Goal: Transaction & Acquisition: Purchase product/service

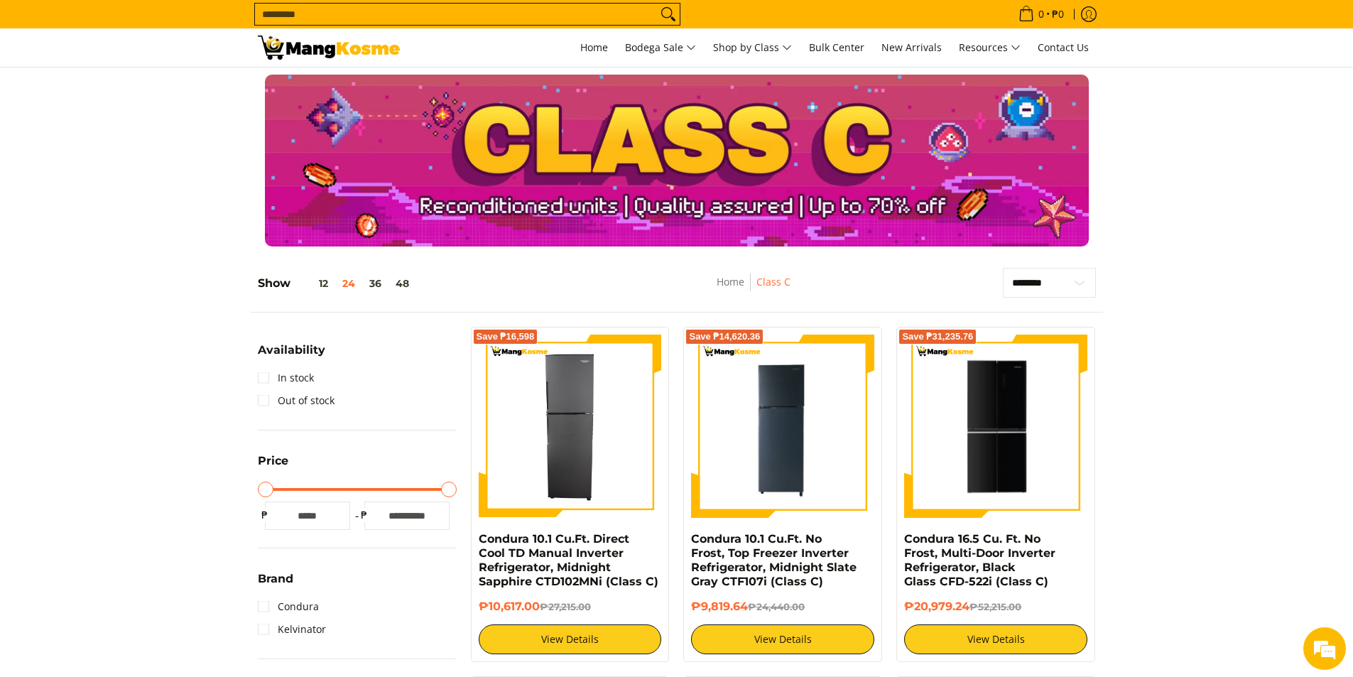
click at [513, 16] on input "Search..." at bounding box center [456, 14] width 402 height 21
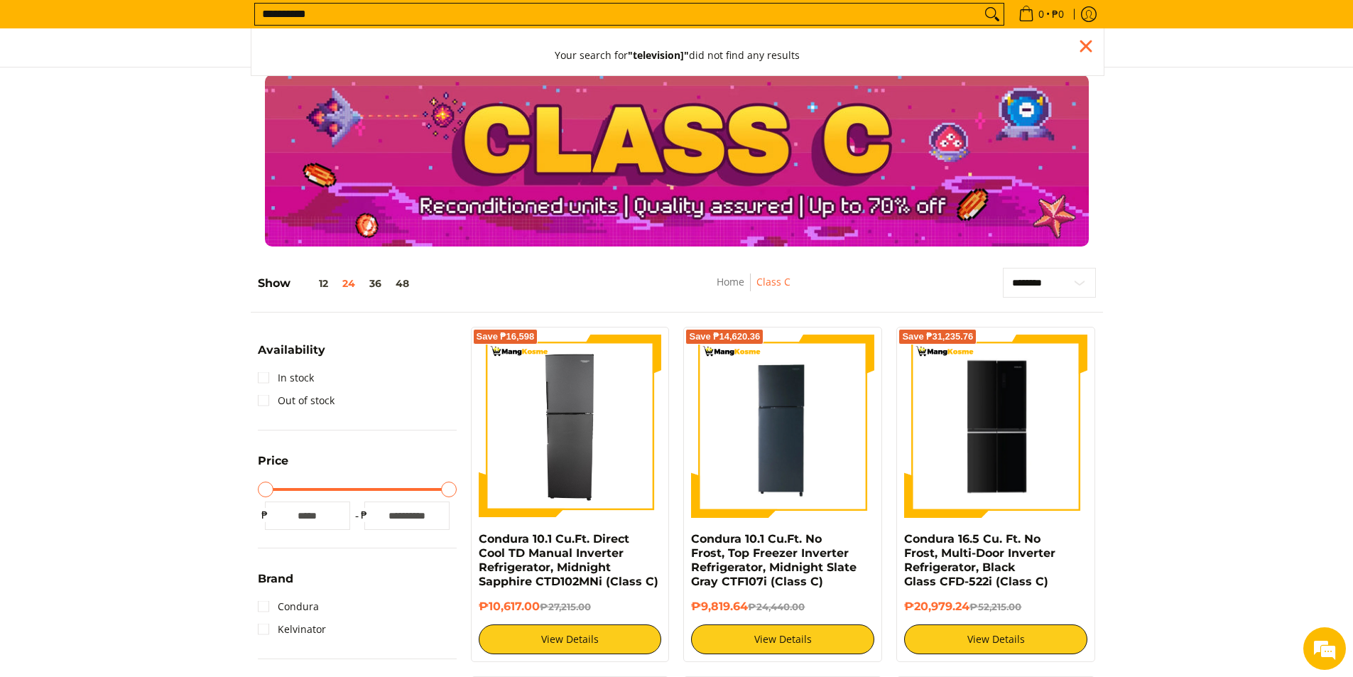
type input "**********"
click at [981, 4] on button "Search" at bounding box center [992, 14] width 23 height 21
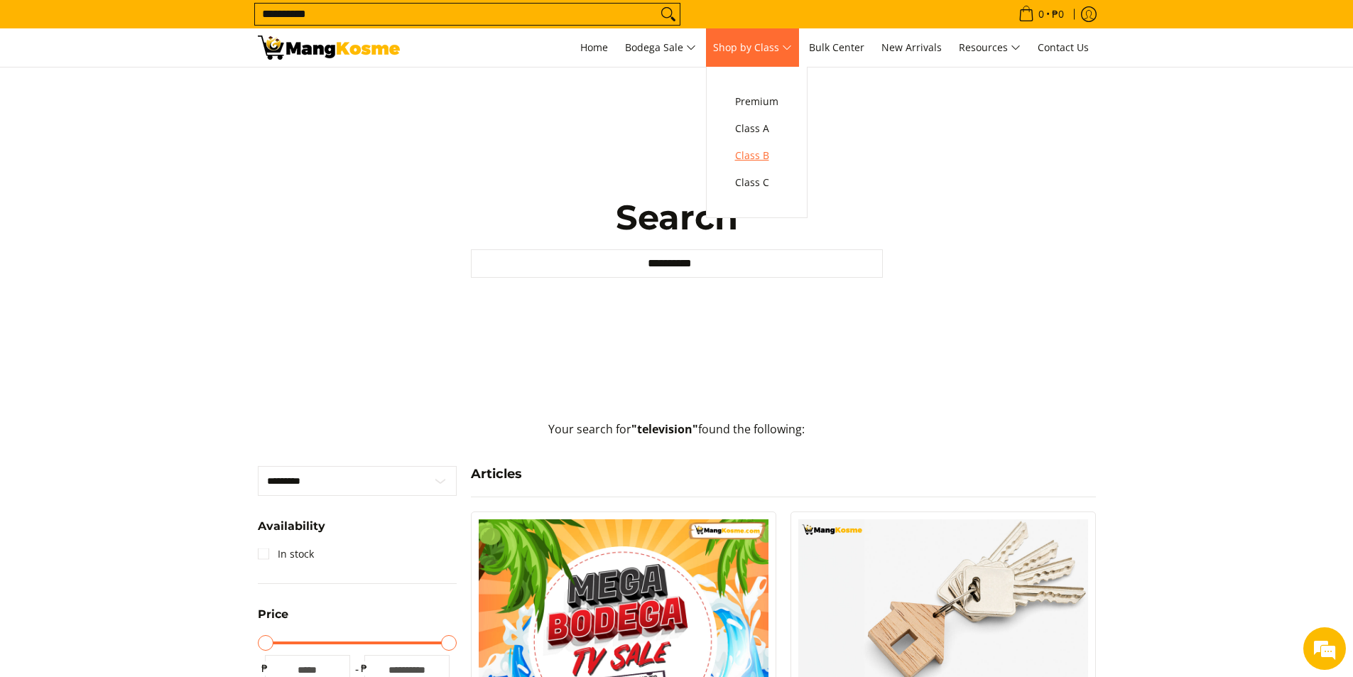
click at [761, 157] on span "Class B" at bounding box center [756, 156] width 43 height 18
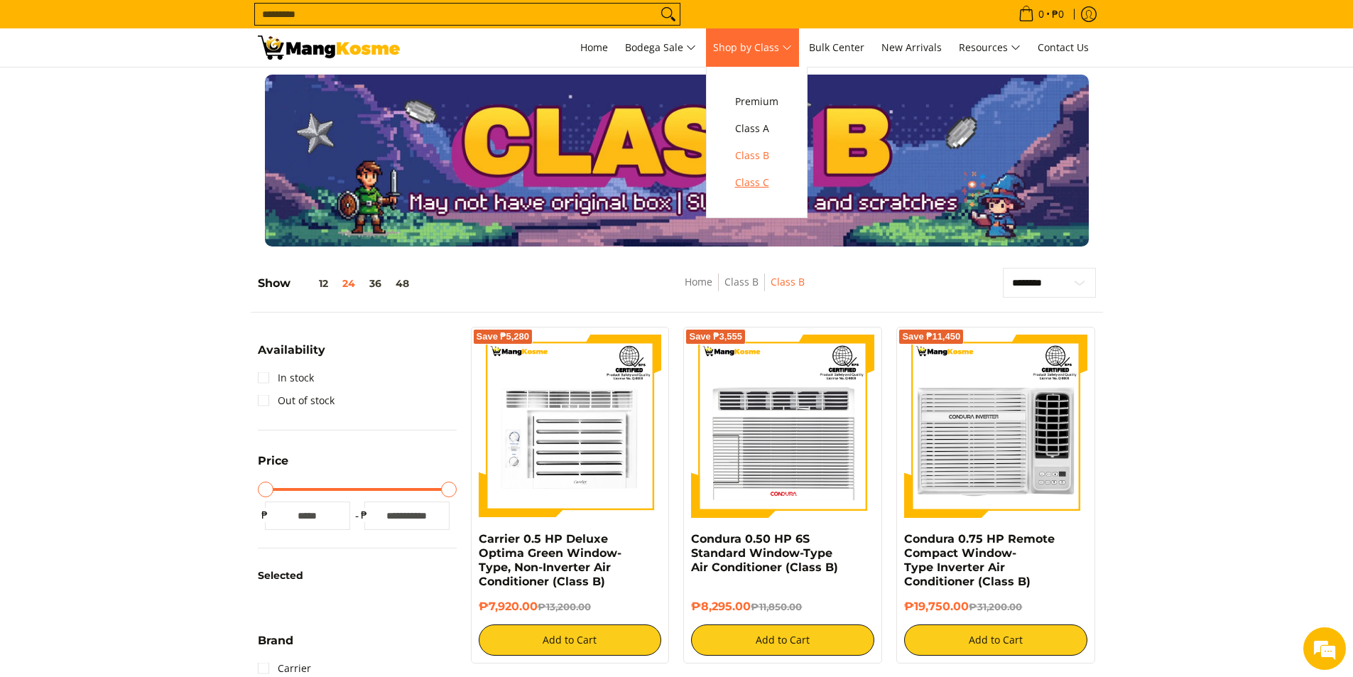
click at [778, 184] on span "Class C" at bounding box center [756, 183] width 43 height 18
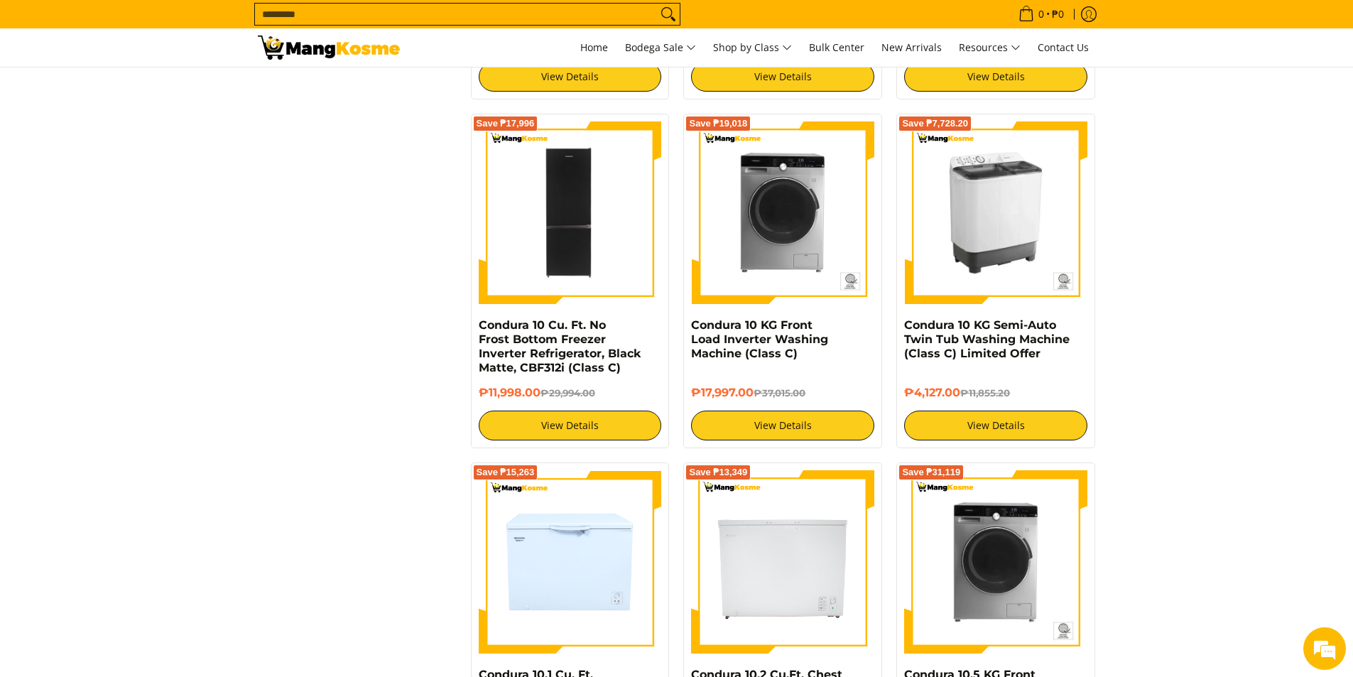
click at [1023, 226] on img at bounding box center [995, 212] width 183 height 183
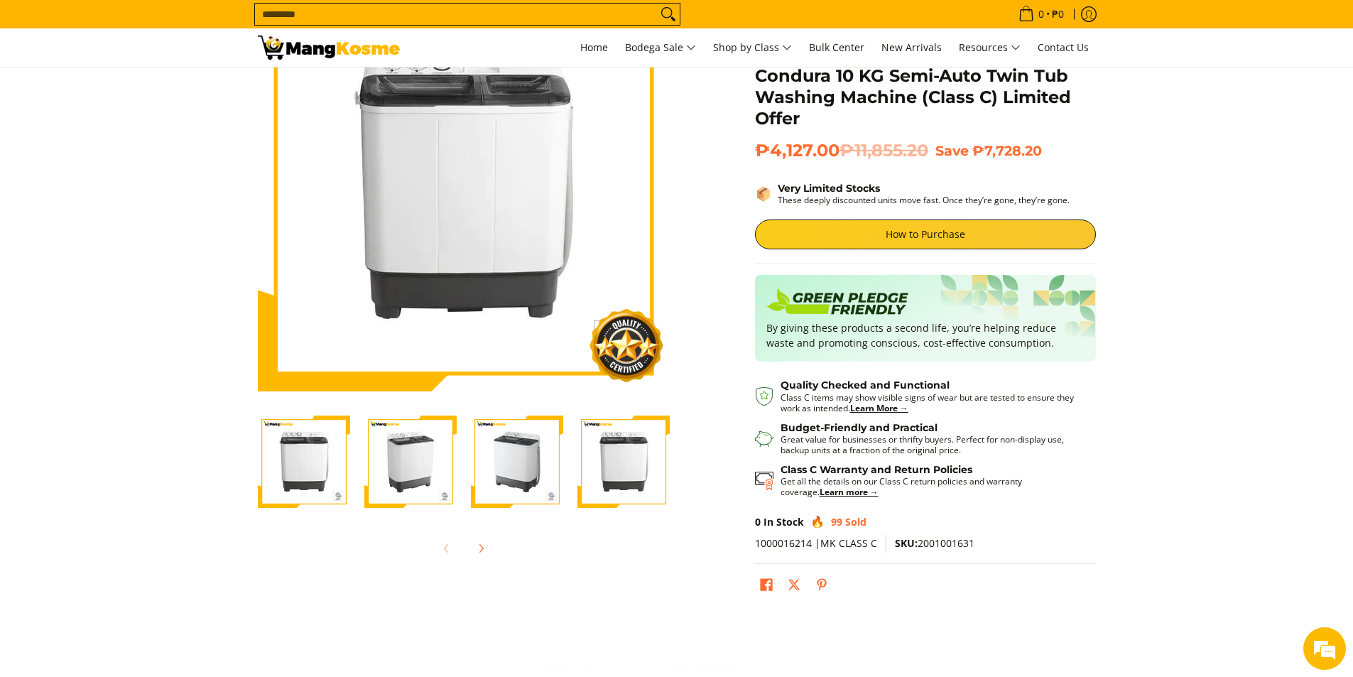
scroll to position [142, 0]
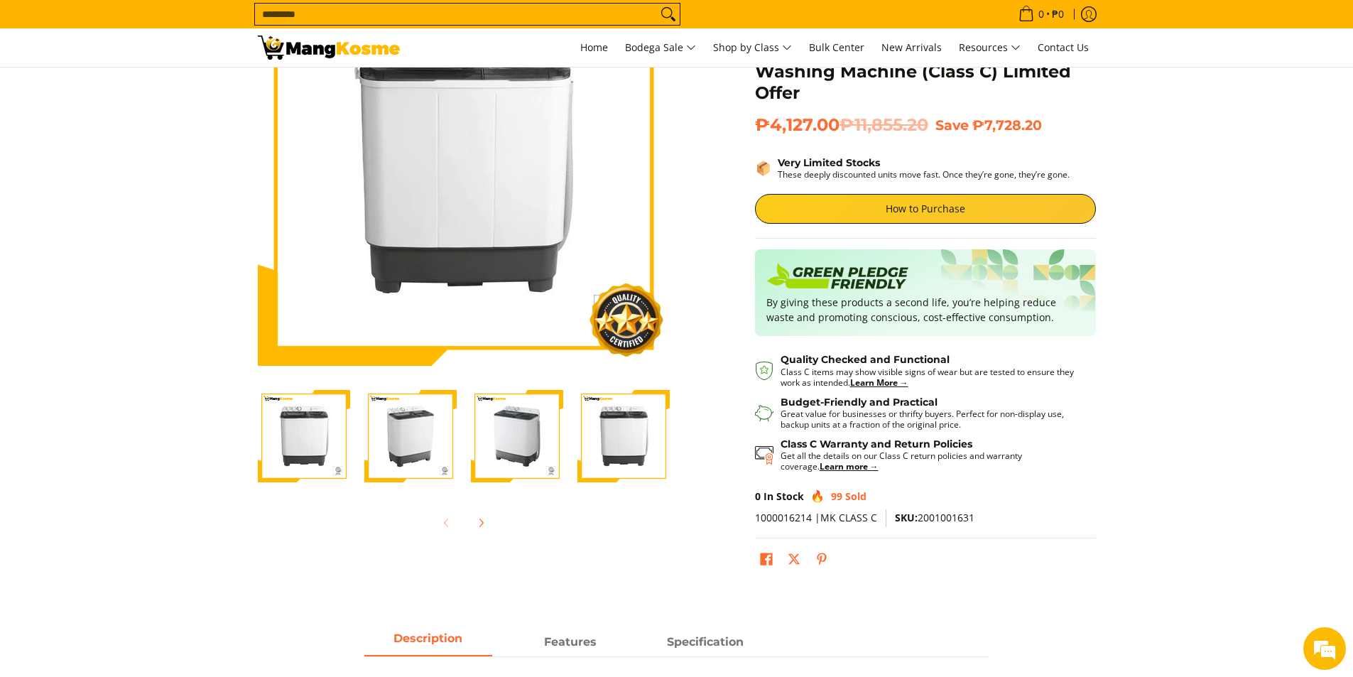
click at [329, 437] on img "condura-semi-automatic-10-kilos-twin-tub-washing-machine-front-view-class-c-man…" at bounding box center [304, 436] width 92 height 92
click at [376, 437] on img "condura-semi-automatic-10-kilos-twin-tub-washing-machine-right-side-view-mang-k…" at bounding box center [410, 436] width 92 height 92
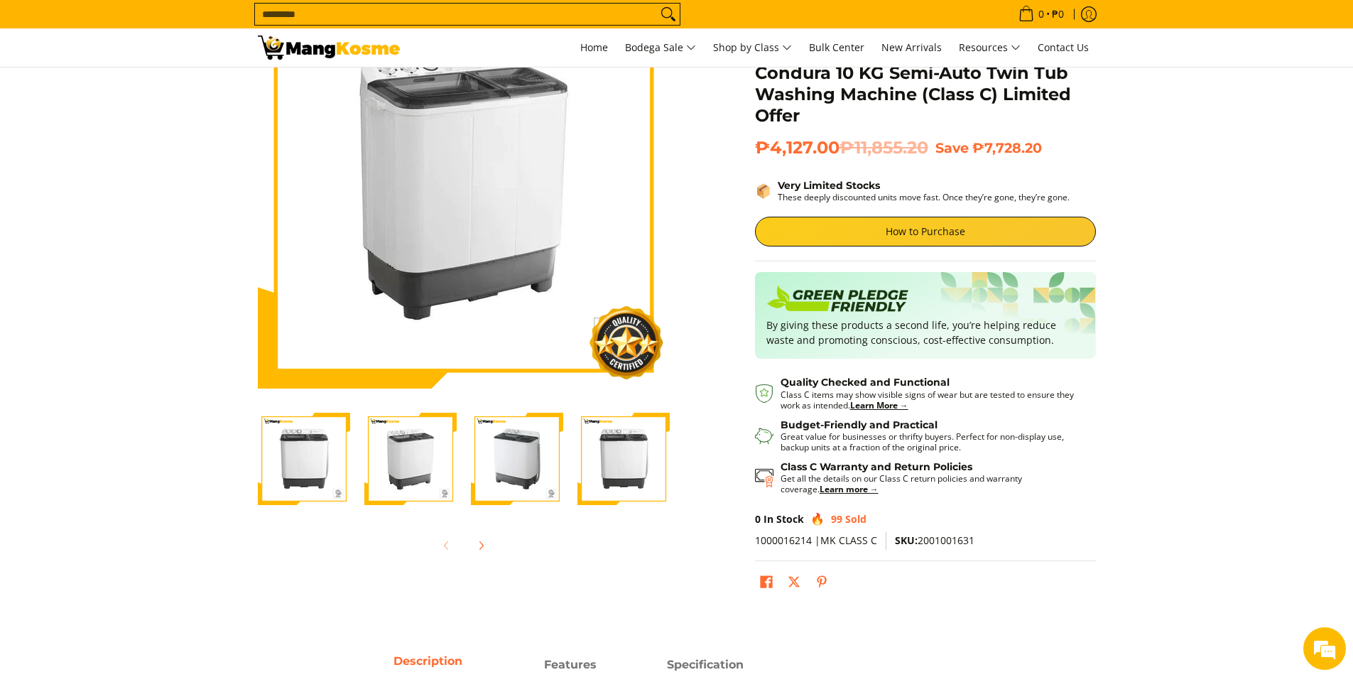
scroll to position [0, 0]
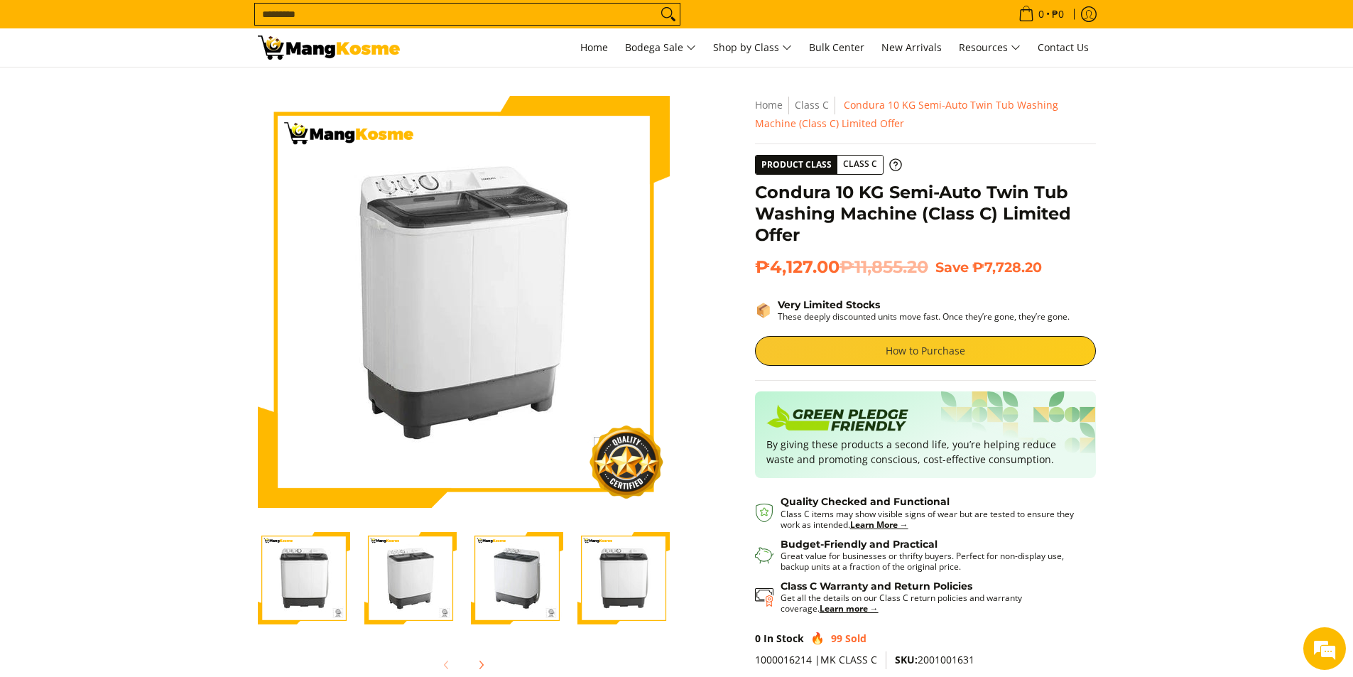
click at [836, 337] on link "How to Purchase" at bounding box center [925, 351] width 341 height 30
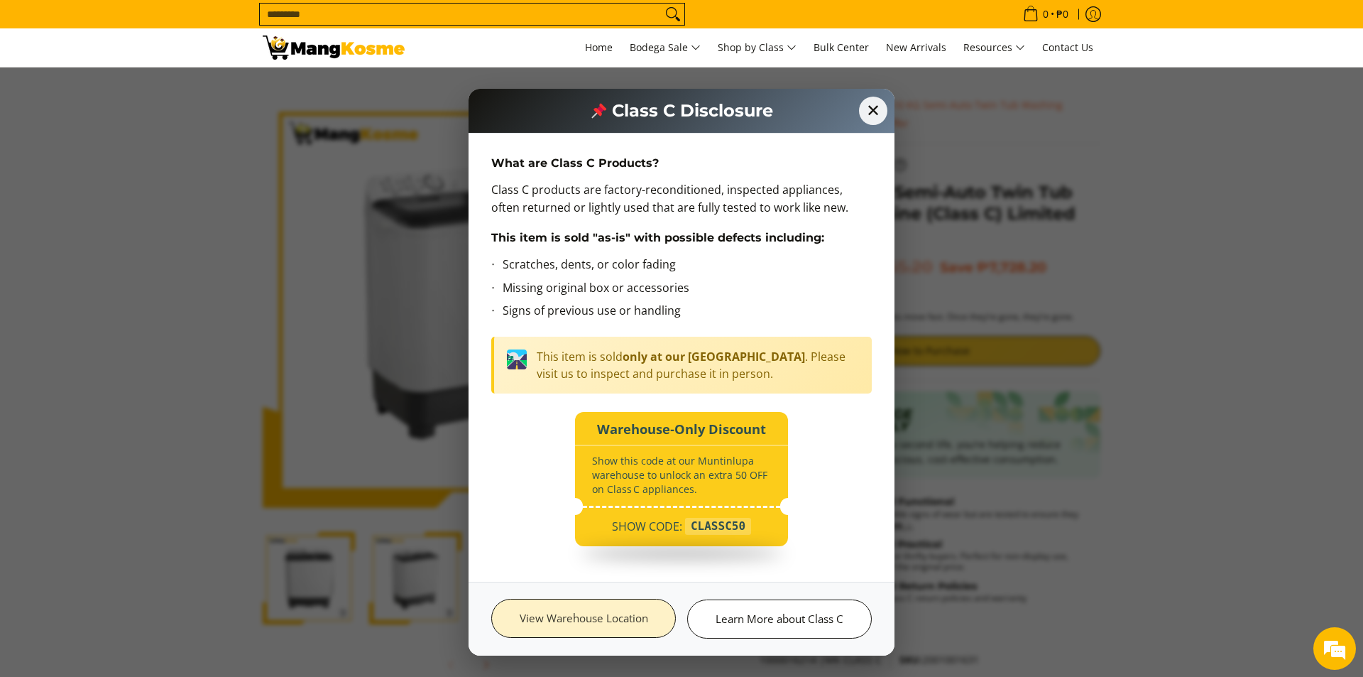
click at [604, 625] on link "View Warehouse Location" at bounding box center [583, 618] width 185 height 39
click at [870, 123] on span "✕" at bounding box center [873, 110] width 31 height 31
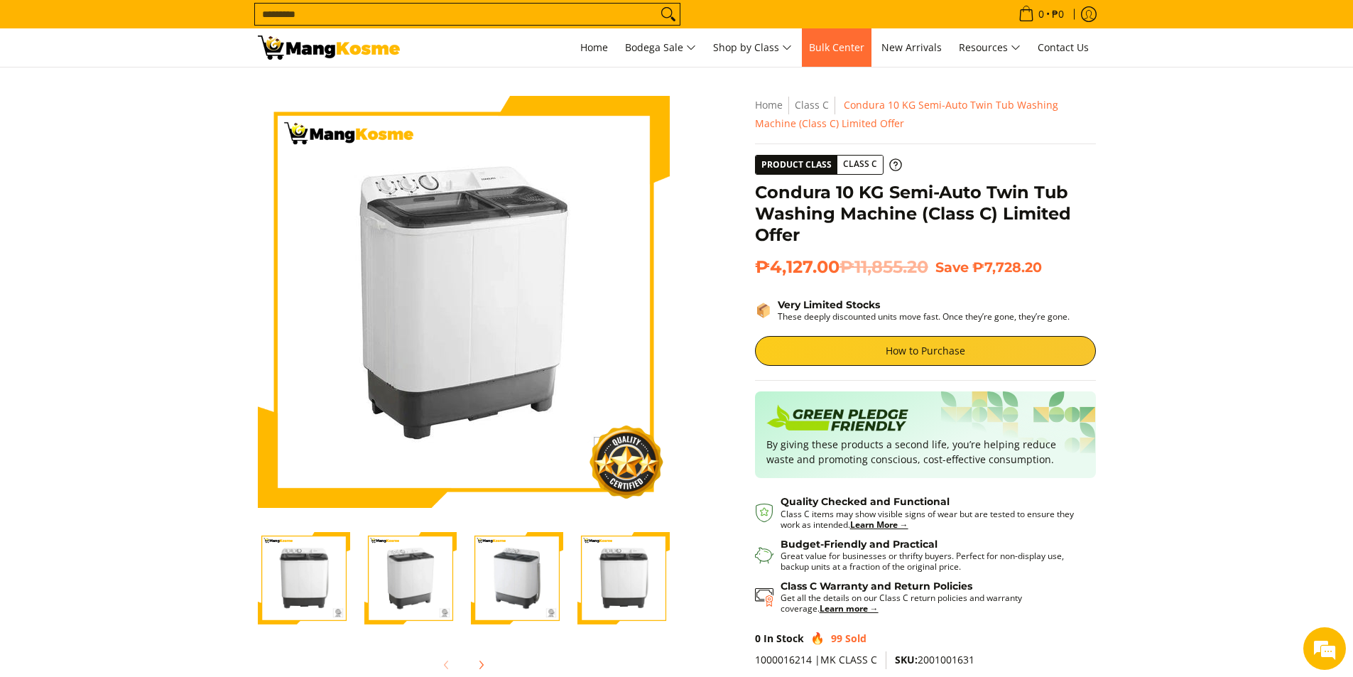
click at [853, 43] on span "Bulk Center" at bounding box center [836, 46] width 55 height 13
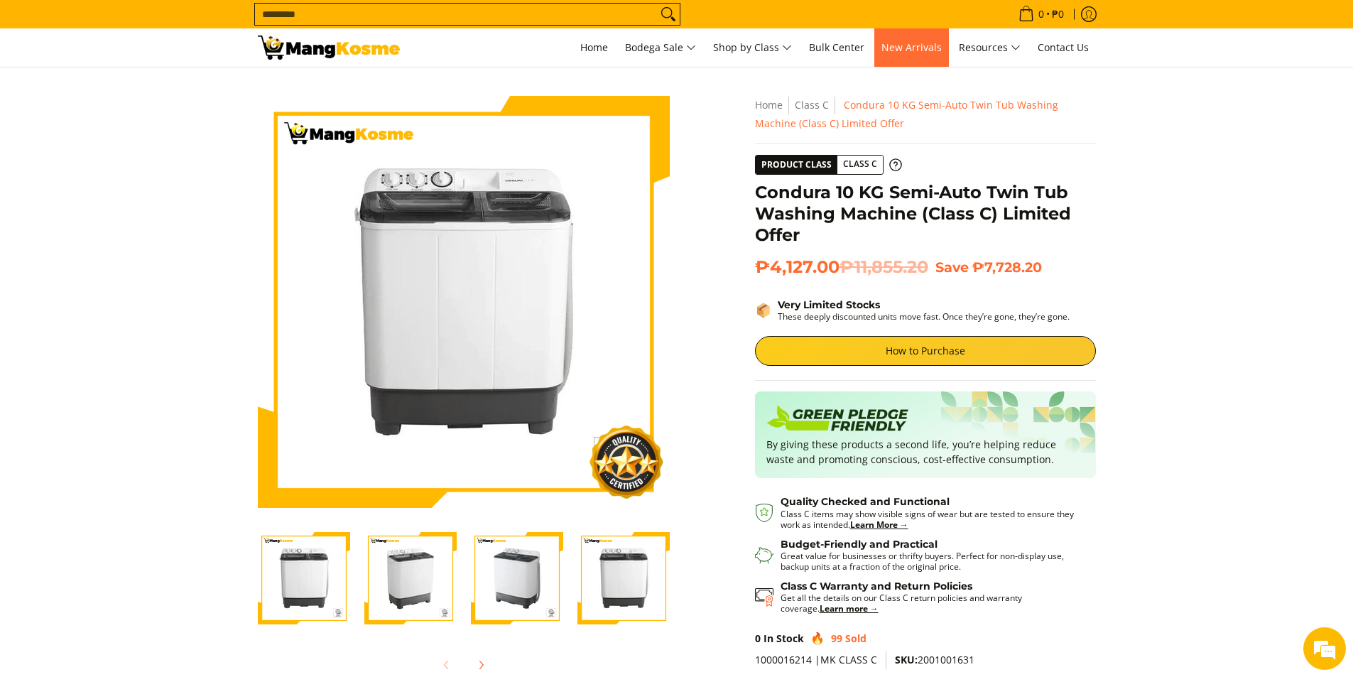
click at [919, 54] on link "New Arrivals" at bounding box center [911, 47] width 75 height 38
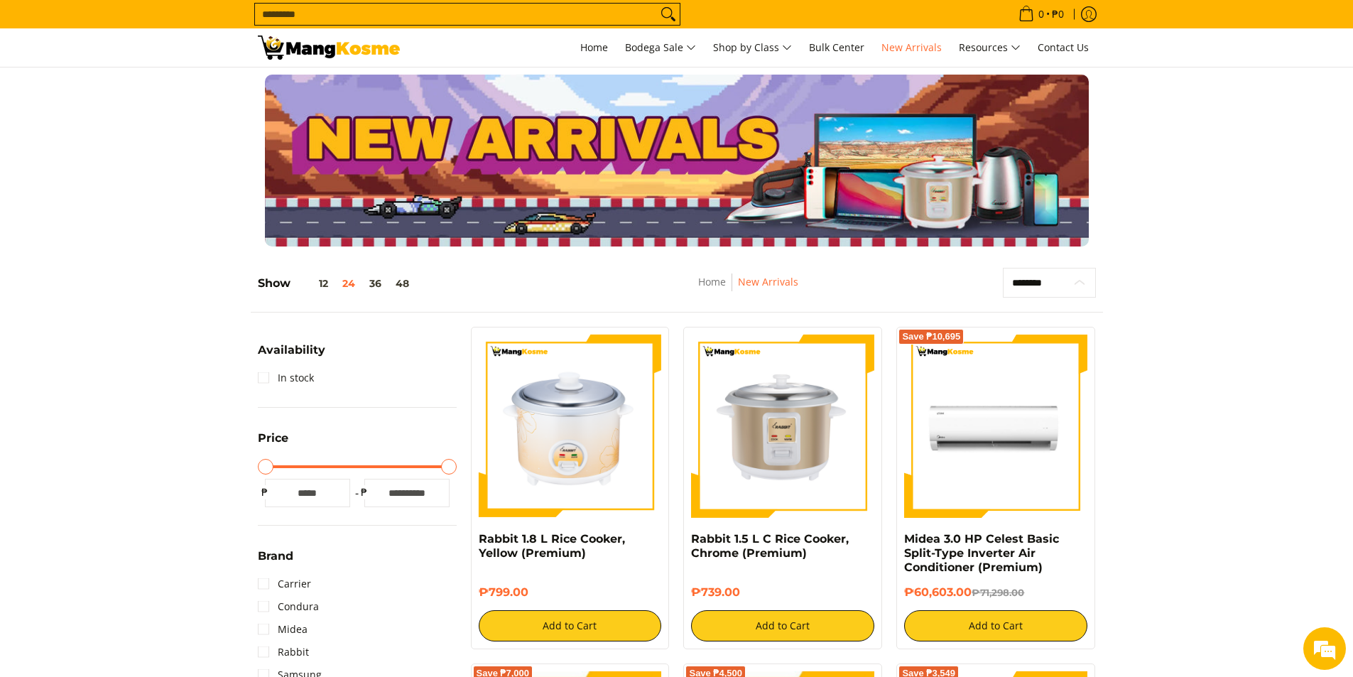
click at [1024, 277] on select "**********" at bounding box center [1049, 283] width 93 height 30
select select "**********"
click at [1003, 268] on select "**********" at bounding box center [1049, 283] width 93 height 30
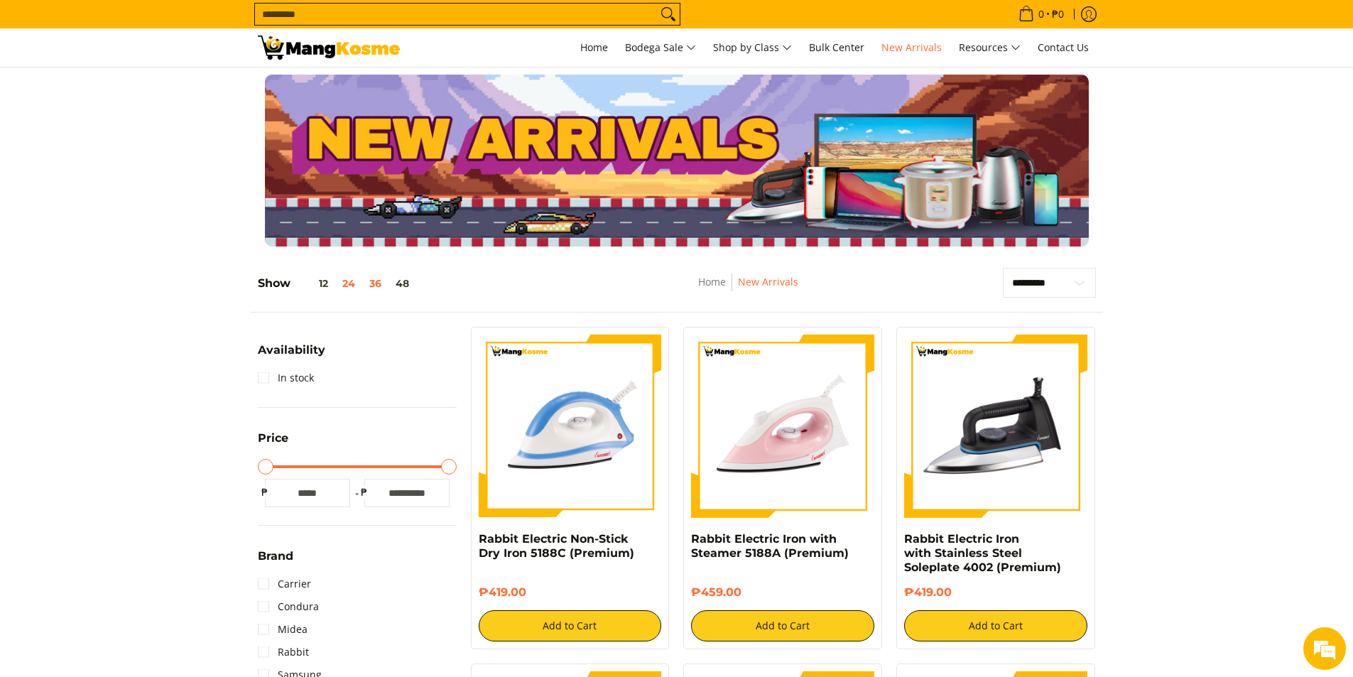
click at [371, 286] on button "36" at bounding box center [375, 283] width 26 height 11
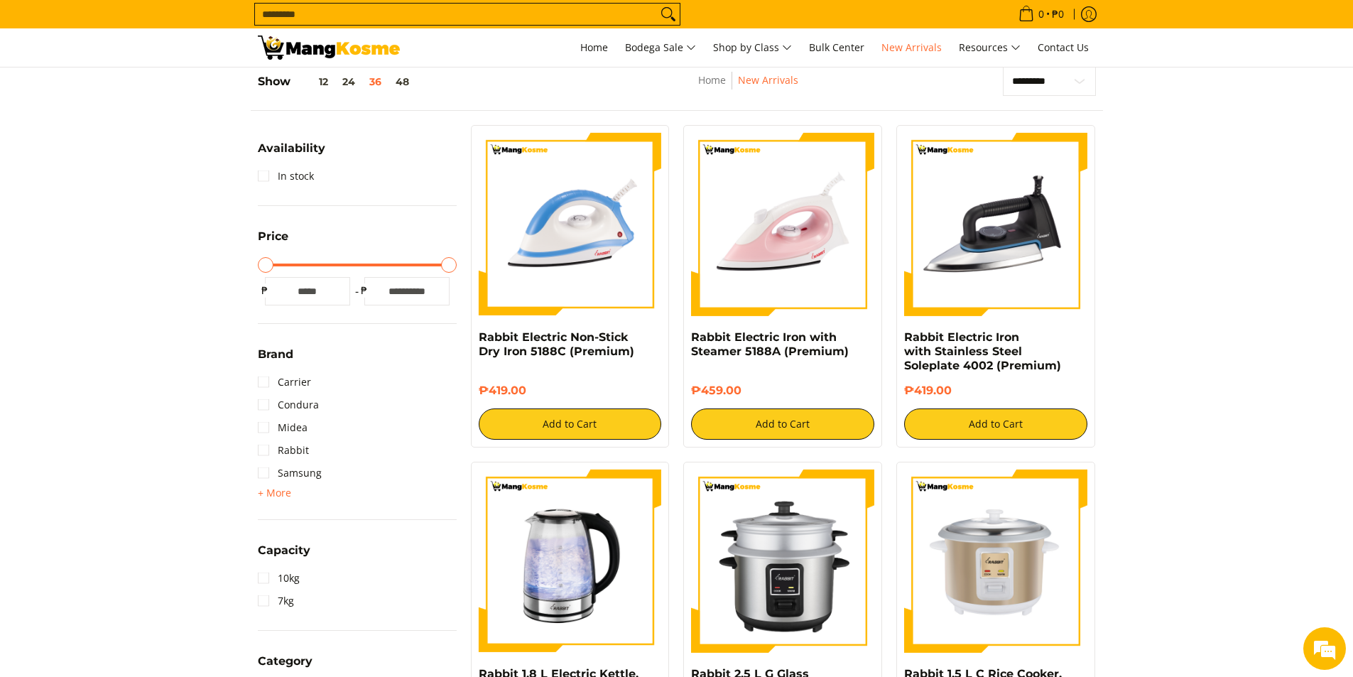
scroll to position [56, 0]
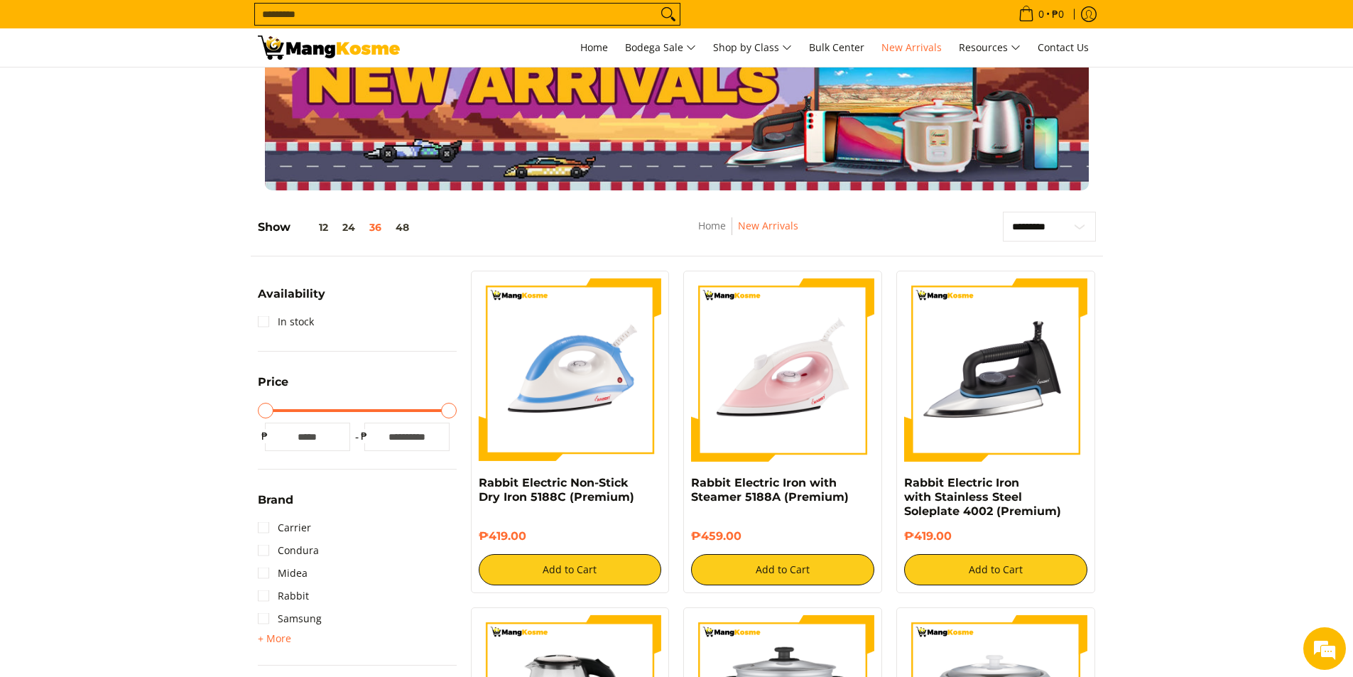
click at [399, 234] on div "Show 12 24 36 48" at bounding box center [432, 234] width 349 height 44
click at [400, 234] on h5 "Show 12 24 36 48" at bounding box center [337, 227] width 158 height 14
click at [405, 222] on button "48" at bounding box center [402, 227] width 28 height 11
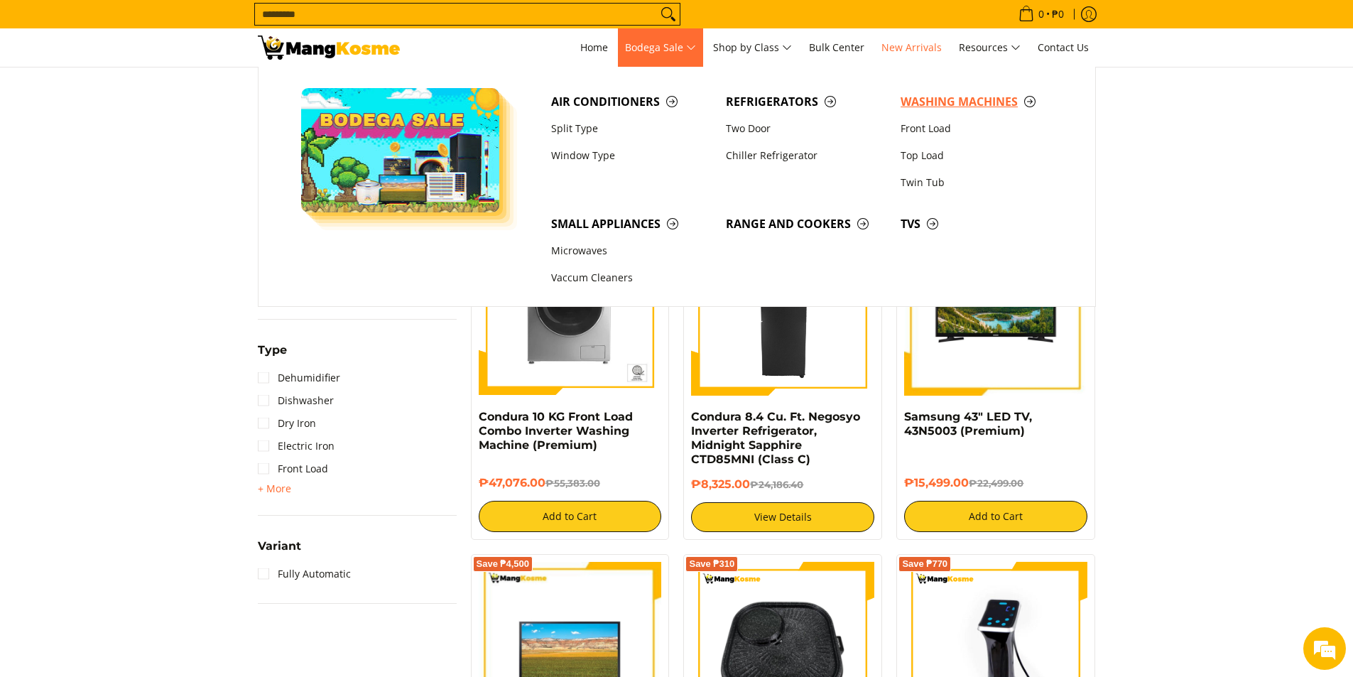
scroll to position [1123, 0]
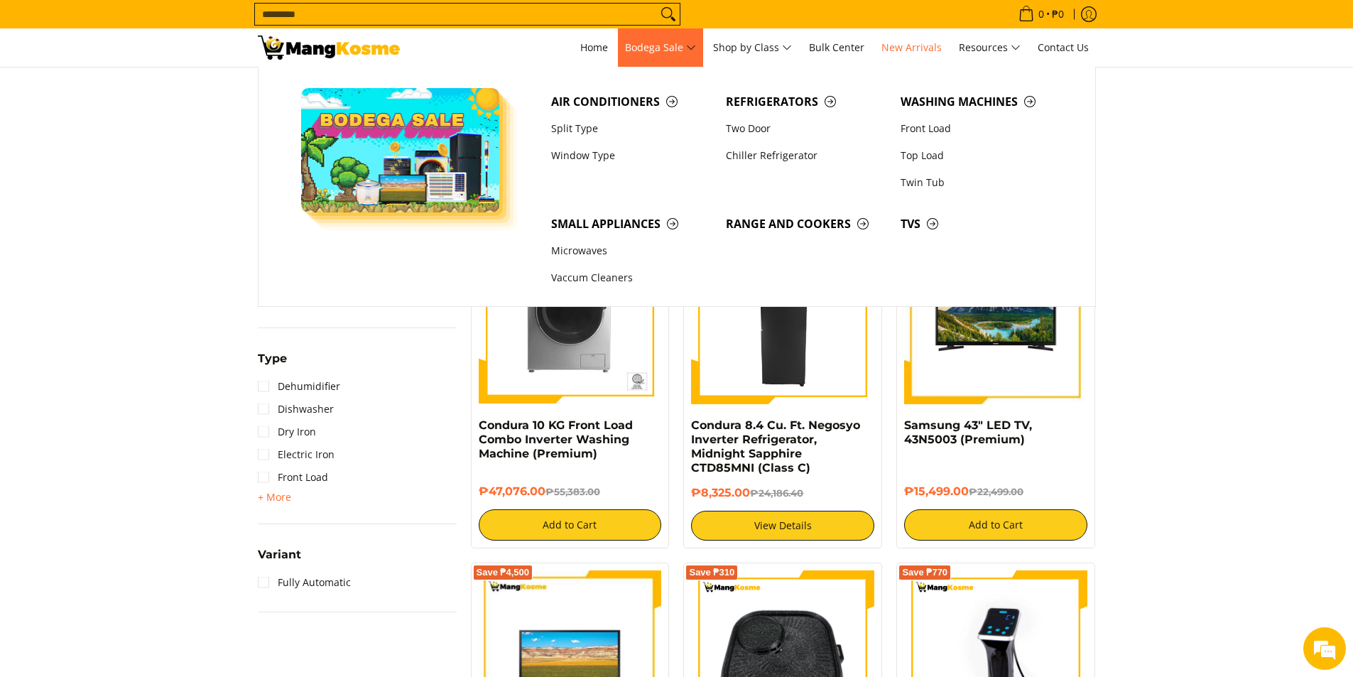
drag, startPoint x: 638, startPoint y: 22, endPoint x: 636, endPoint y: 30, distance: 7.9
click at [636, 30] on div "Search... 0 • ₱0 View cart Checkout" at bounding box center [676, 33] width 1353 height 67
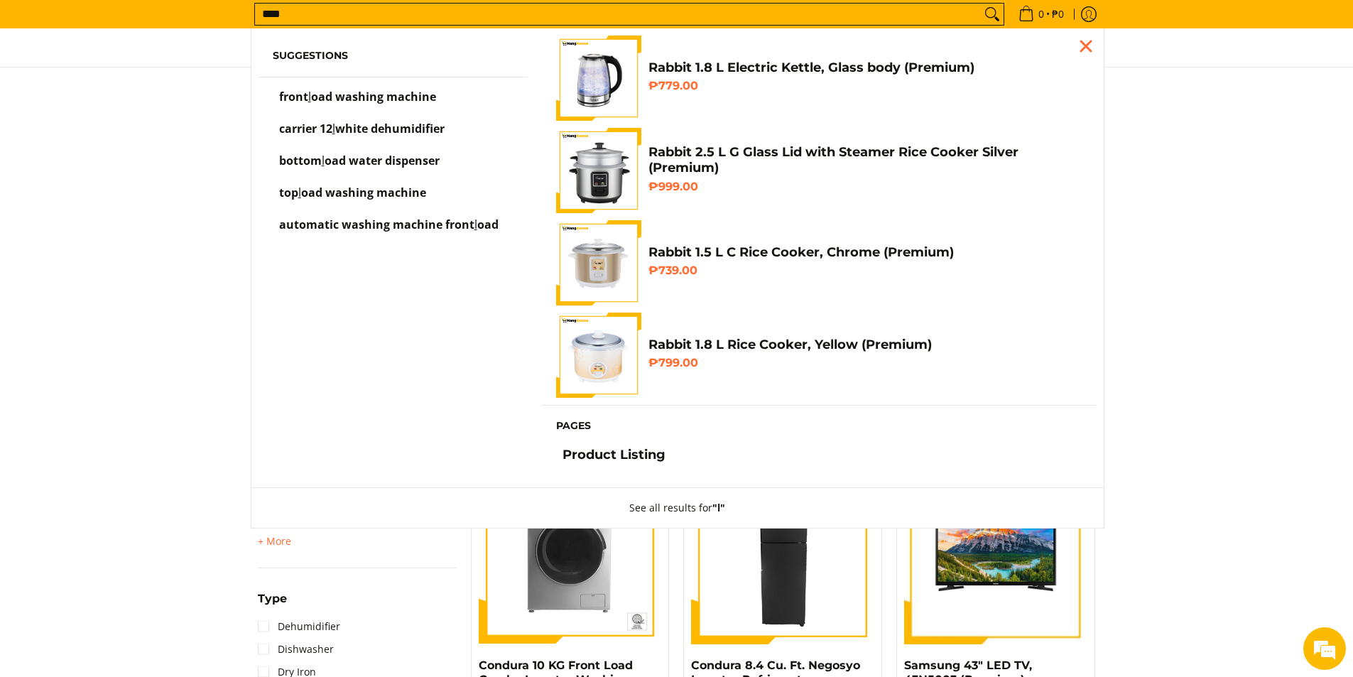
scroll to position [882, 0]
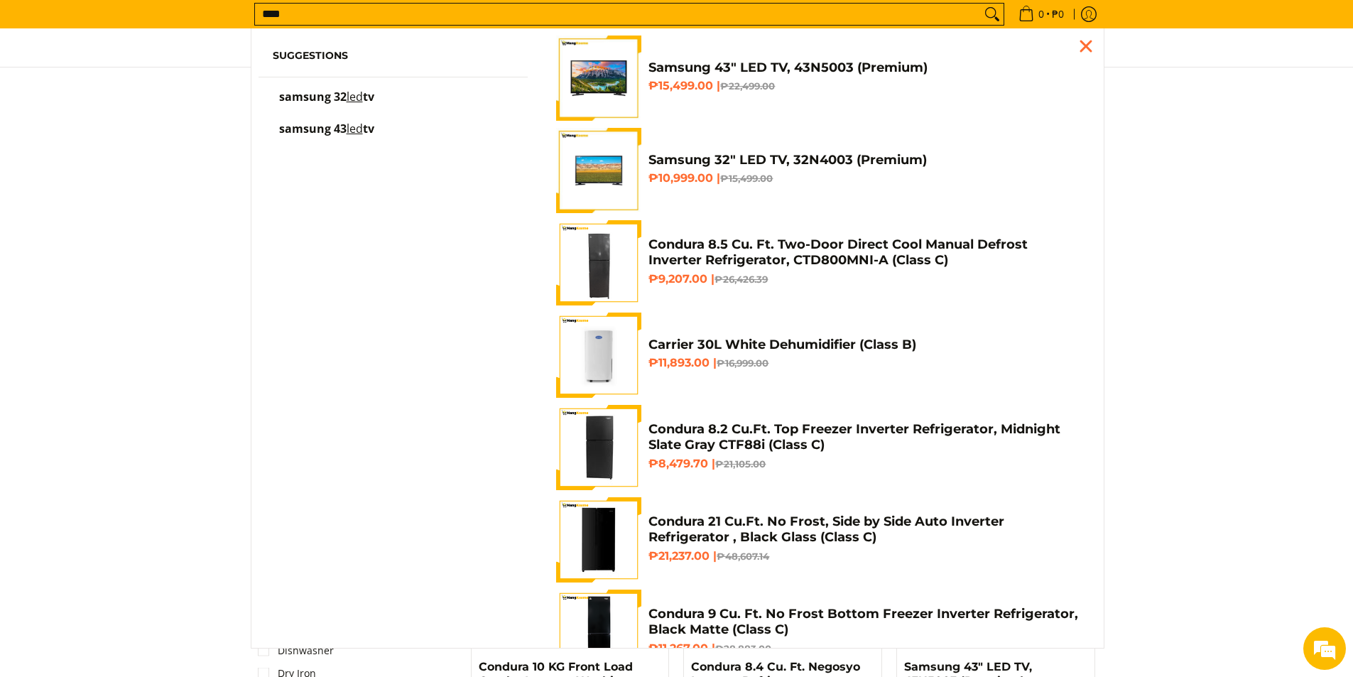
type input "***"
click at [416, 96] on link "samsung 32 led tv" at bounding box center [393, 104] width 241 height 25
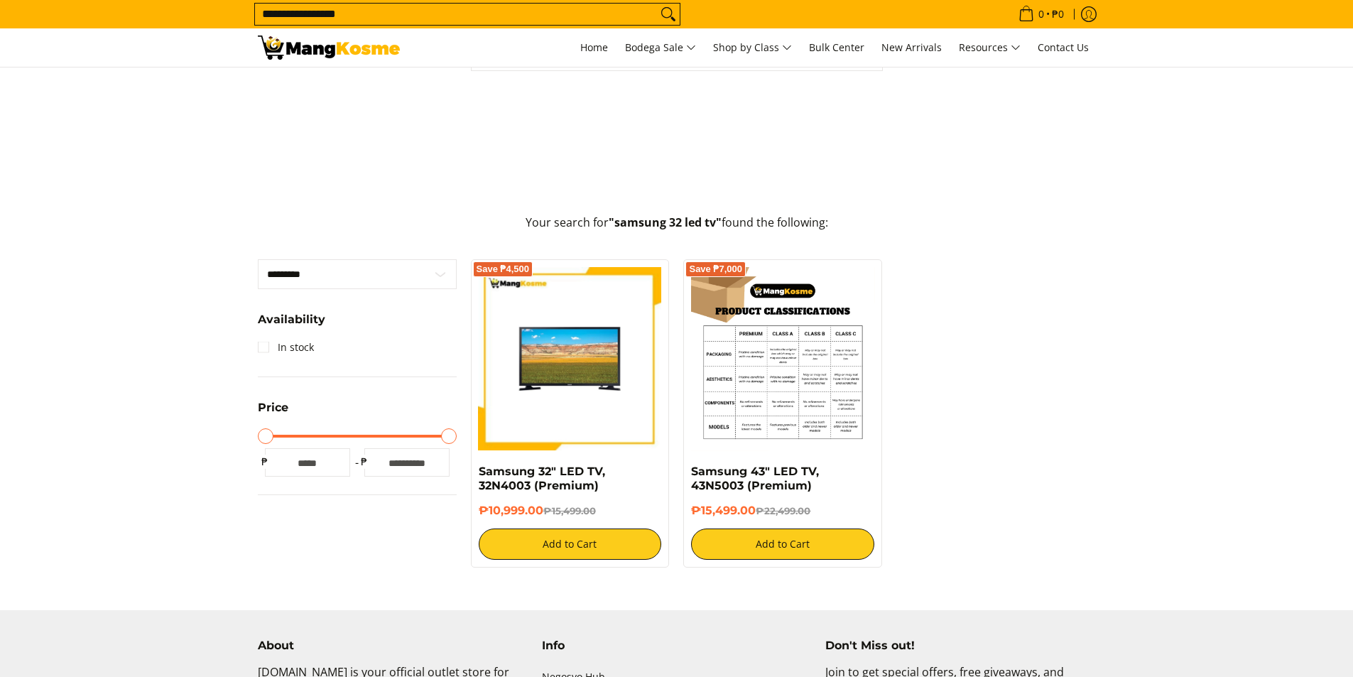
scroll to position [284, 0]
